Goal: Transaction & Acquisition: Purchase product/service

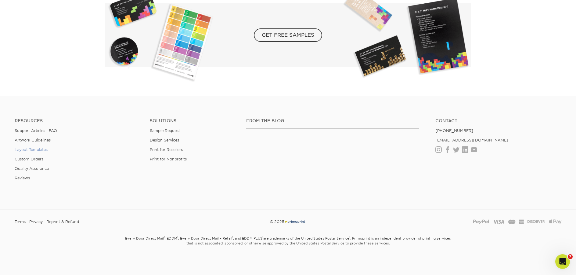
click at [25, 147] on link "Layout Templates" at bounding box center [31, 149] width 33 height 5
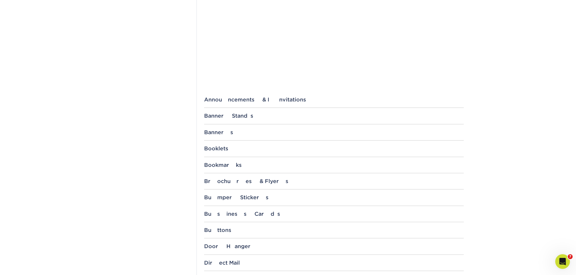
scroll to position [194, 0]
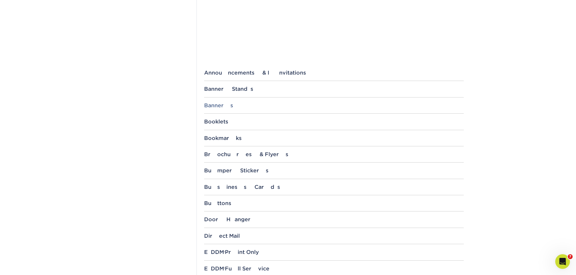
click at [225, 104] on div "Banners" at bounding box center [334, 105] width 260 height 6
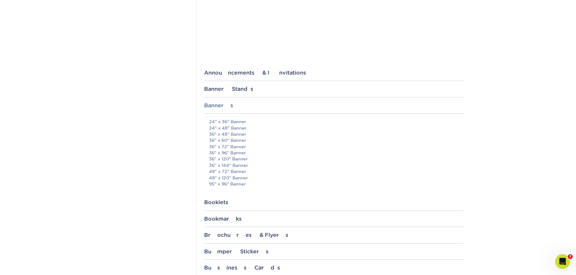
click at [228, 103] on div "Banners" at bounding box center [334, 105] width 260 height 6
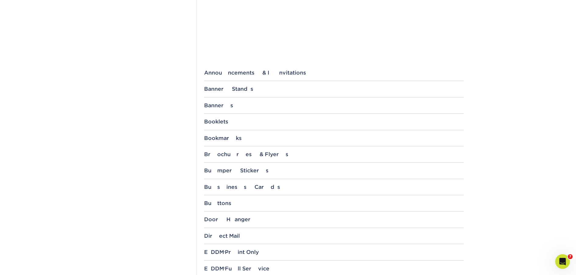
click at [237, 92] on div "Banner Stands 8.25" x 12" Tabletop Banner 11" x 17" Tabletop Banner 15.75" x 32…" at bounding box center [334, 91] width 260 height 11
click at [237, 91] on div "Banner Stands" at bounding box center [334, 89] width 260 height 6
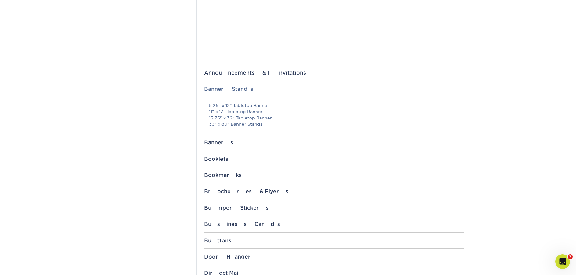
click at [237, 91] on div "Banner Stands" at bounding box center [334, 89] width 260 height 6
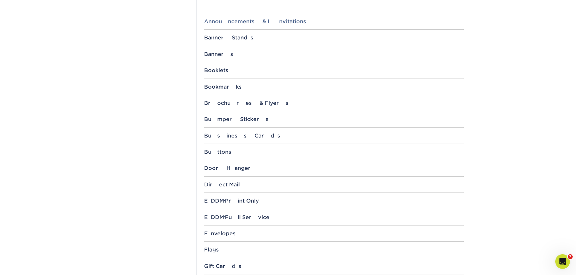
scroll to position [207, 0]
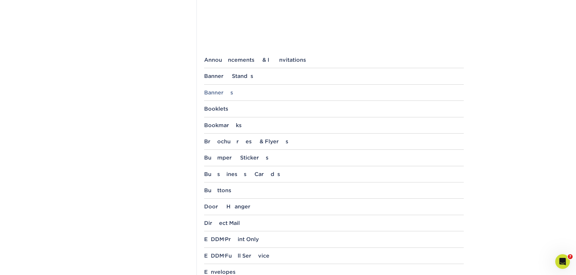
click at [216, 94] on div "Banners" at bounding box center [334, 92] width 260 height 6
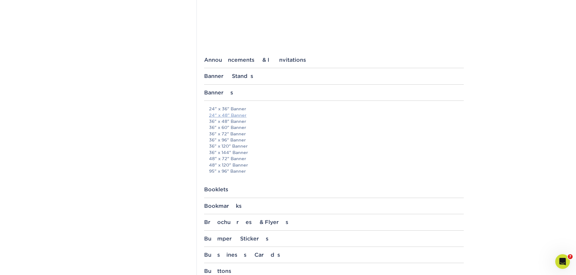
click at [215, 116] on link "24" x 48" Banner" at bounding box center [228, 115] width 38 height 5
